Goal: Task Accomplishment & Management: Manage account settings

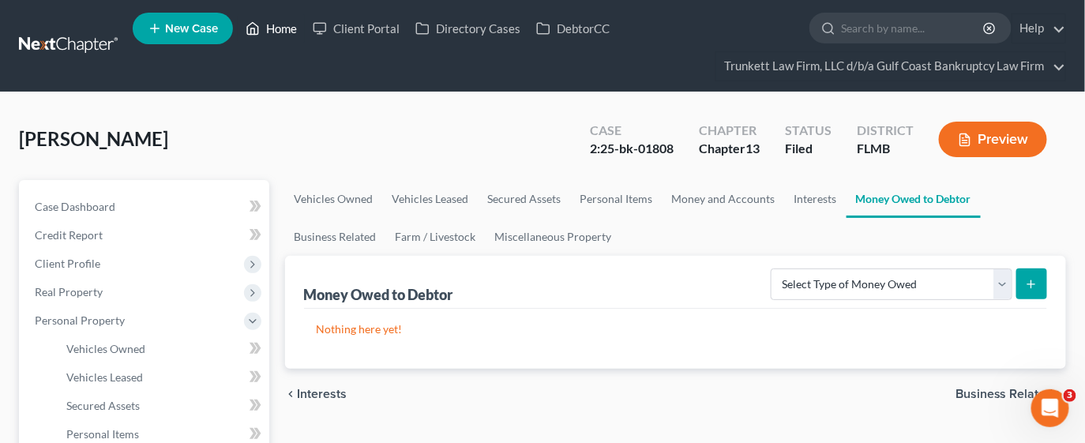
click at [277, 25] on link "Home" at bounding box center [271, 28] width 67 height 28
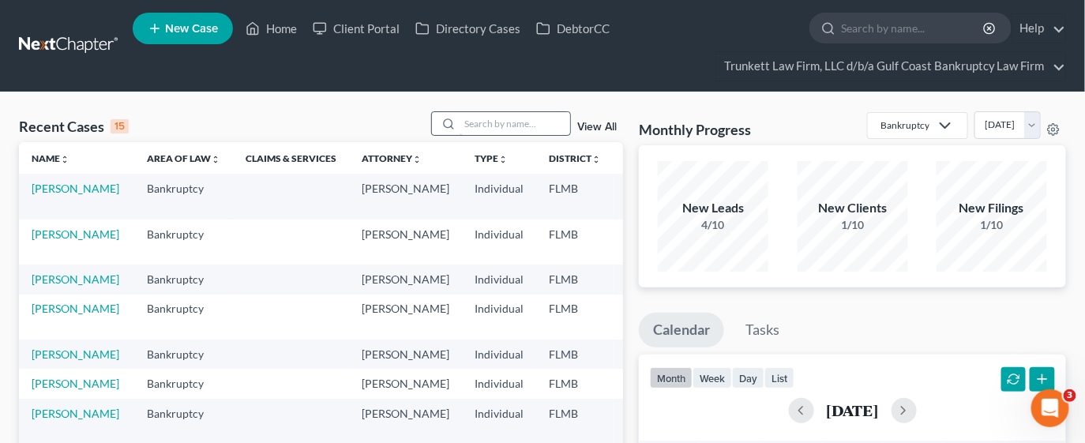
click at [544, 121] on input "search" at bounding box center [514, 123] width 111 height 23
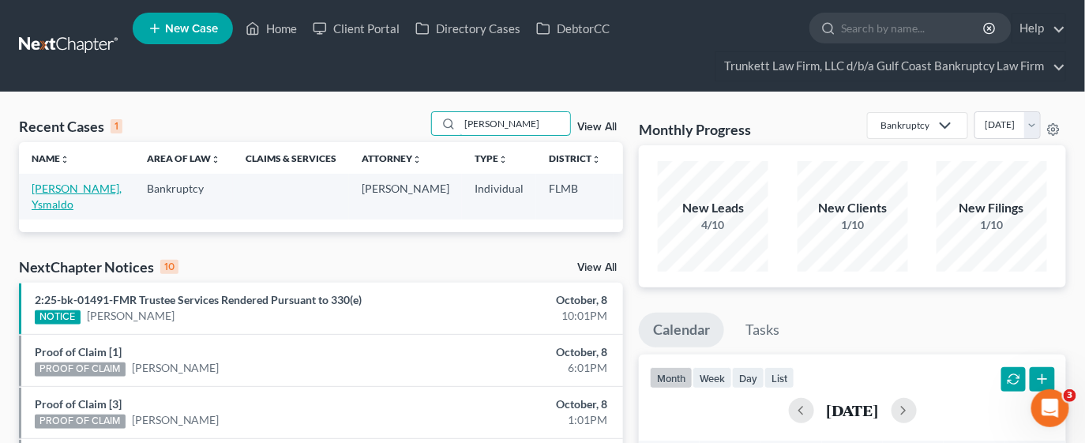
type input "[PERSON_NAME]"
click at [41, 199] on link "[PERSON_NAME], Ysmaldo" at bounding box center [77, 196] width 90 height 29
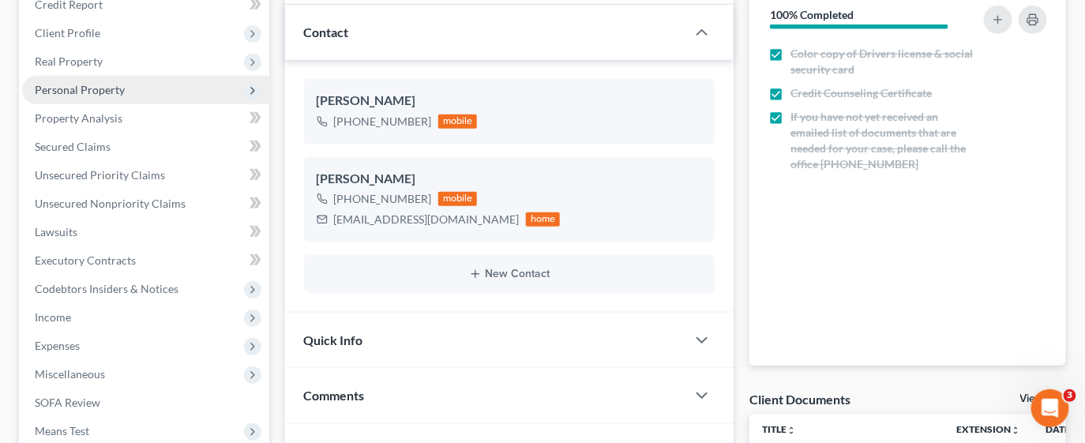
scroll to position [237, 0]
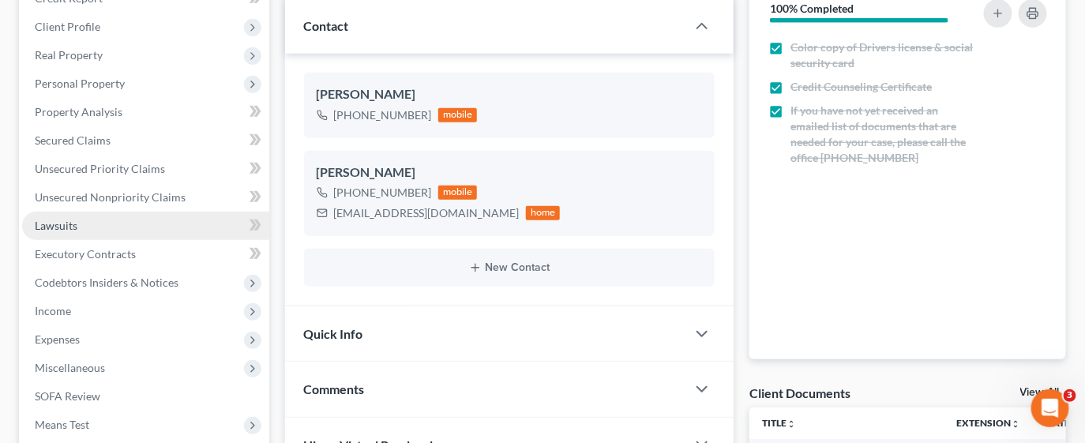
click at [76, 230] on span "Lawsuits" at bounding box center [56, 225] width 43 height 13
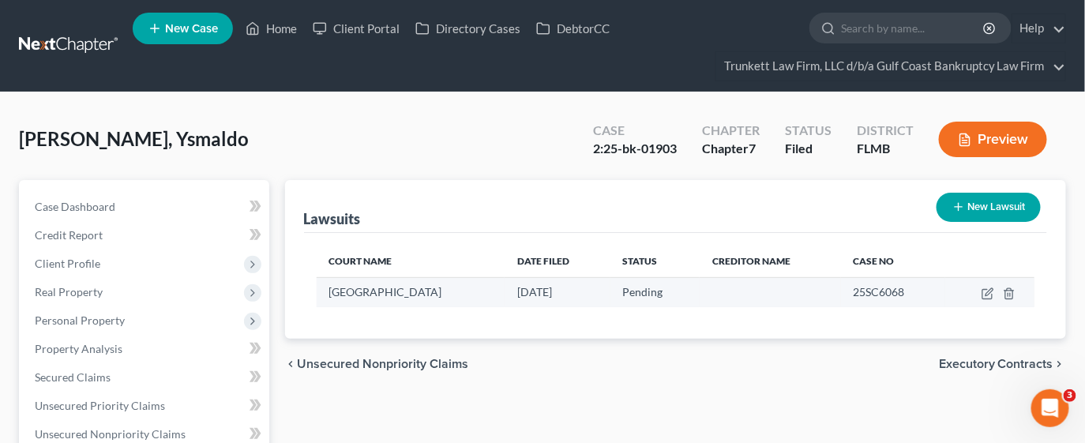
click at [980, 295] on td at bounding box center [989, 292] width 89 height 30
click at [981, 295] on icon "button" at bounding box center [987, 293] width 13 height 13
select select "0"
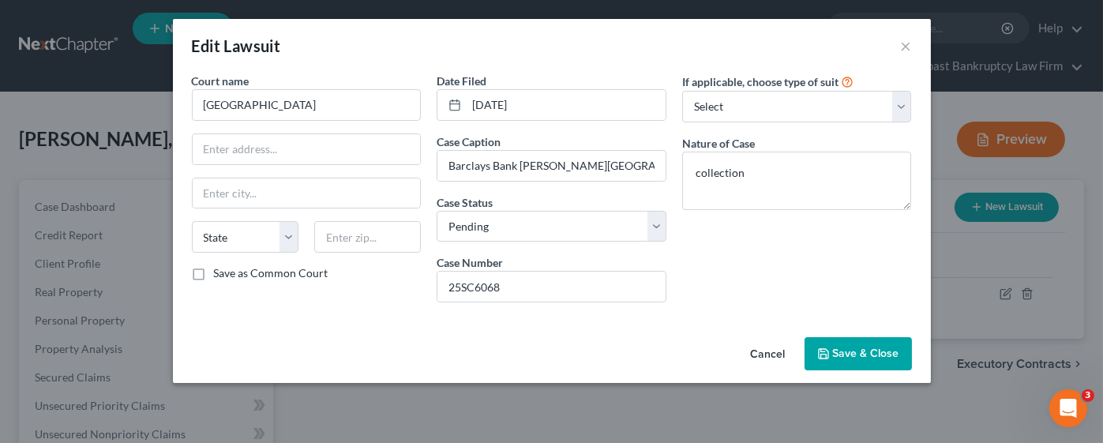
click at [843, 351] on span "Save & Close" at bounding box center [866, 353] width 66 height 13
